Goal: Information Seeking & Learning: Learn about a topic

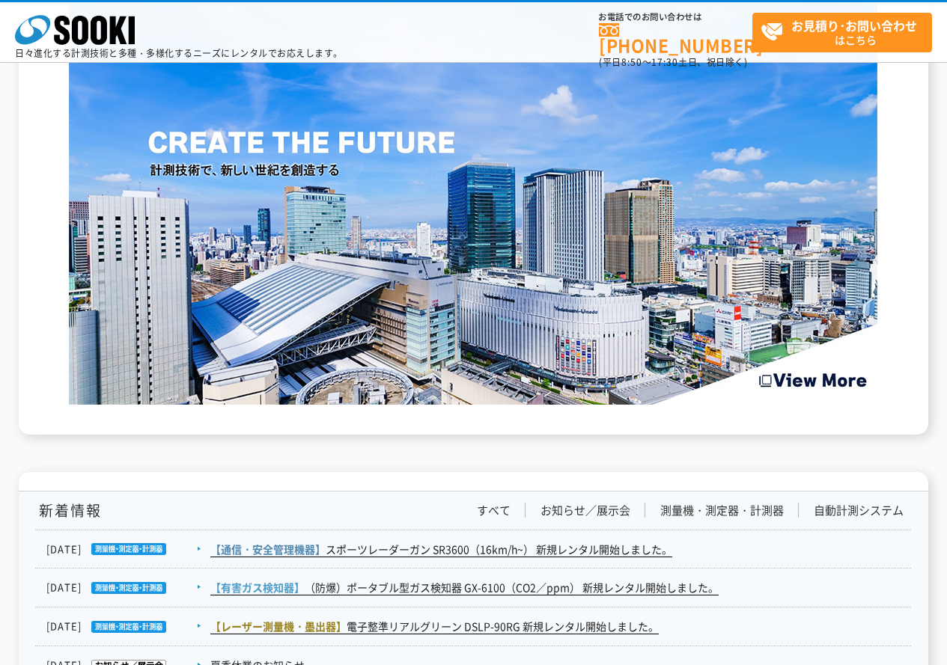
scroll to position [2243, 0]
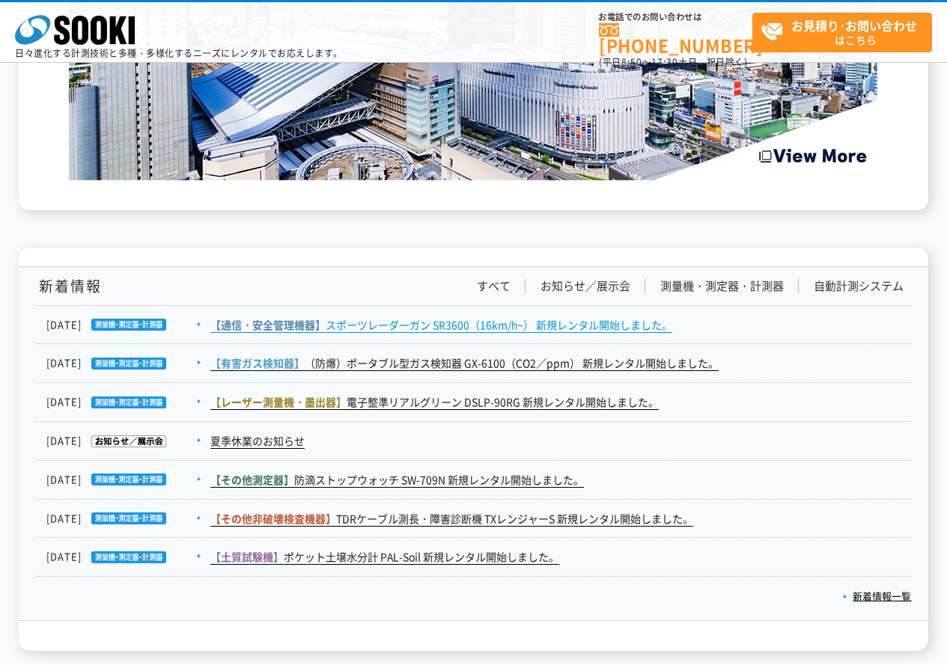
click at [409, 323] on link "【通信・安全管理機器】 スポーツレーダーガン SR3600（16km/h~） 新規レンタル開始しました。" at bounding box center [441, 325] width 462 height 16
